Goal: Task Accomplishment & Management: Use online tool/utility

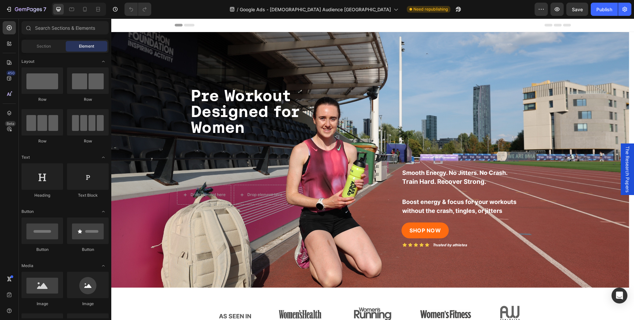
select select "552214199162438846"
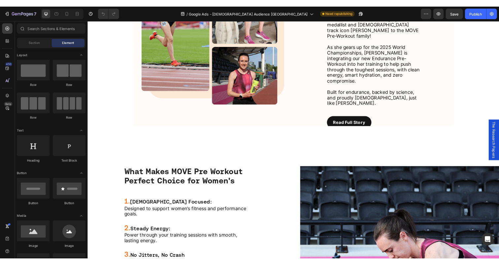
scroll to position [852, 0]
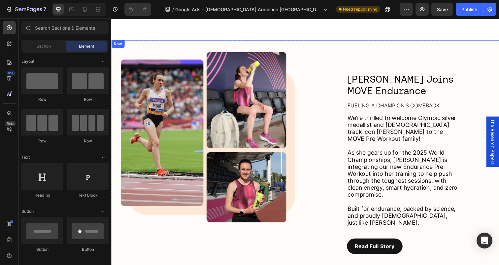
select select "552214199162438846"
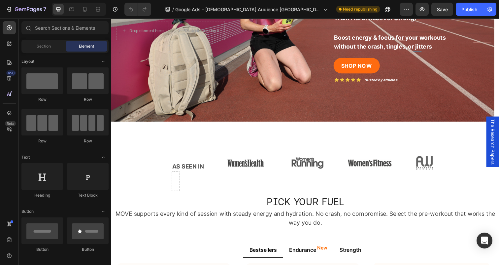
scroll to position [0, 0]
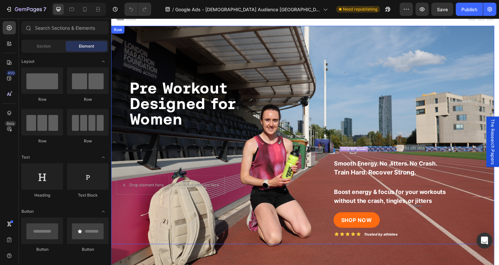
select select "552214199162438846"
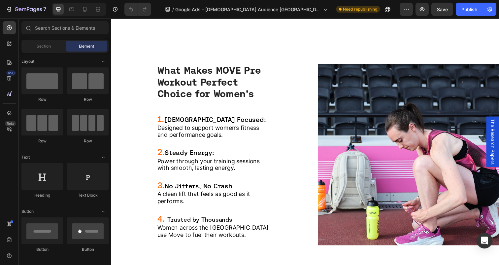
scroll to position [987, 0]
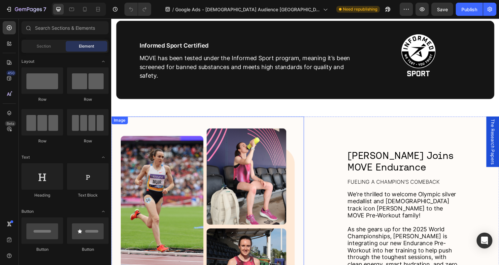
select select "552214199162438846"
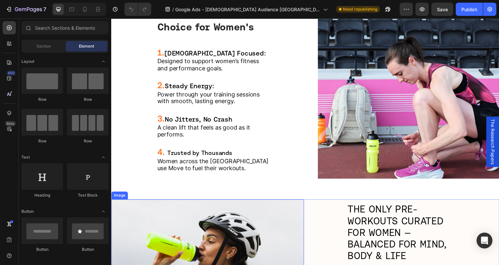
scroll to position [1024, 0]
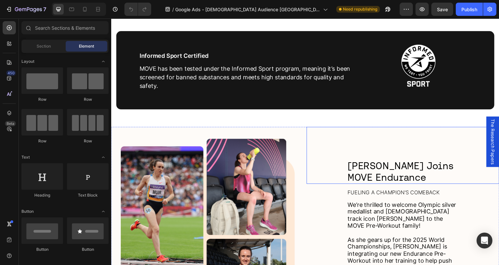
select select "552214199162438846"
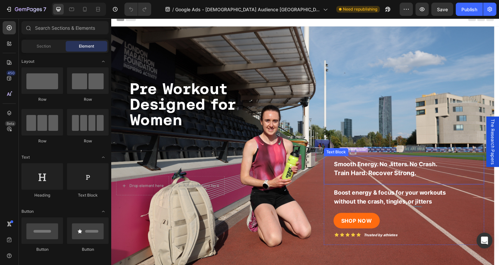
scroll to position [53, 0]
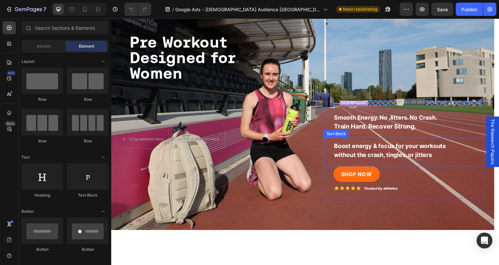
select select "552214199162438846"
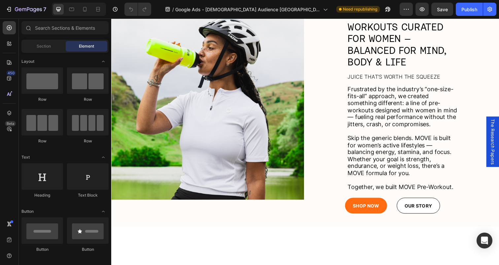
scroll to position [1273, 0]
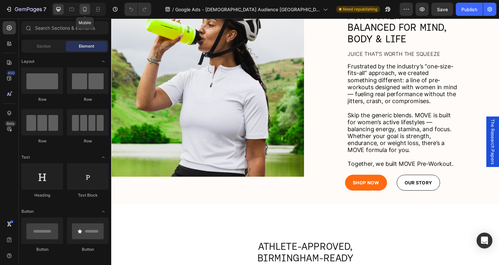
click at [88, 10] on icon at bounding box center [85, 9] width 7 height 7
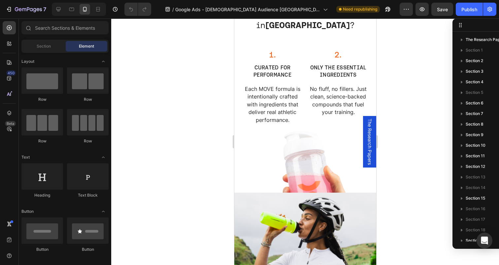
scroll to position [451, 0]
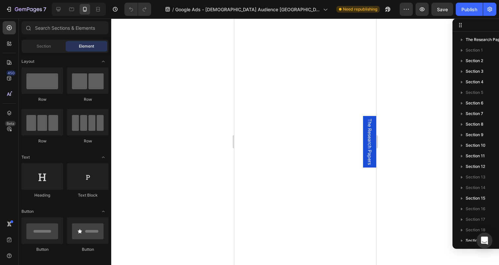
select select "552214199162438846"
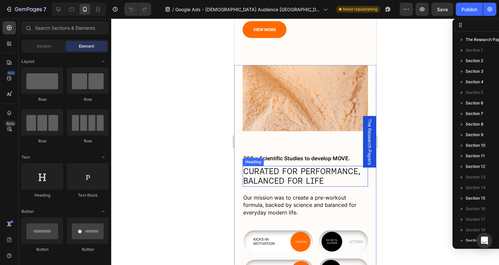
scroll to position [2064, 0]
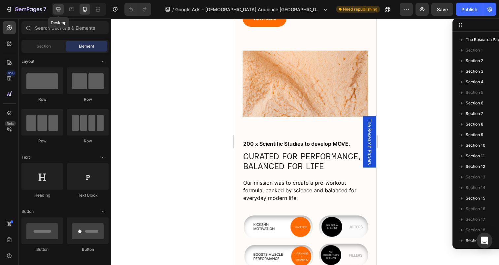
click at [56, 12] on icon at bounding box center [58, 9] width 7 height 7
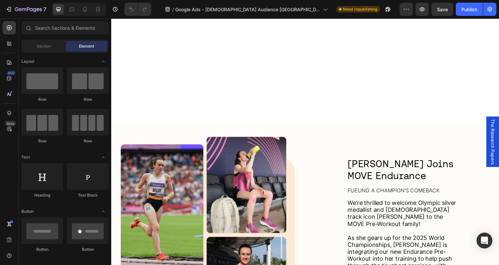
select select "552214199162438846"
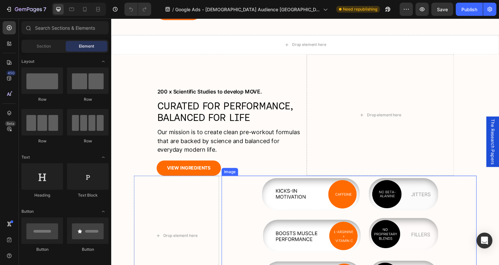
scroll to position [2410, 0]
